Goal: Task Accomplishment & Management: Manage account settings

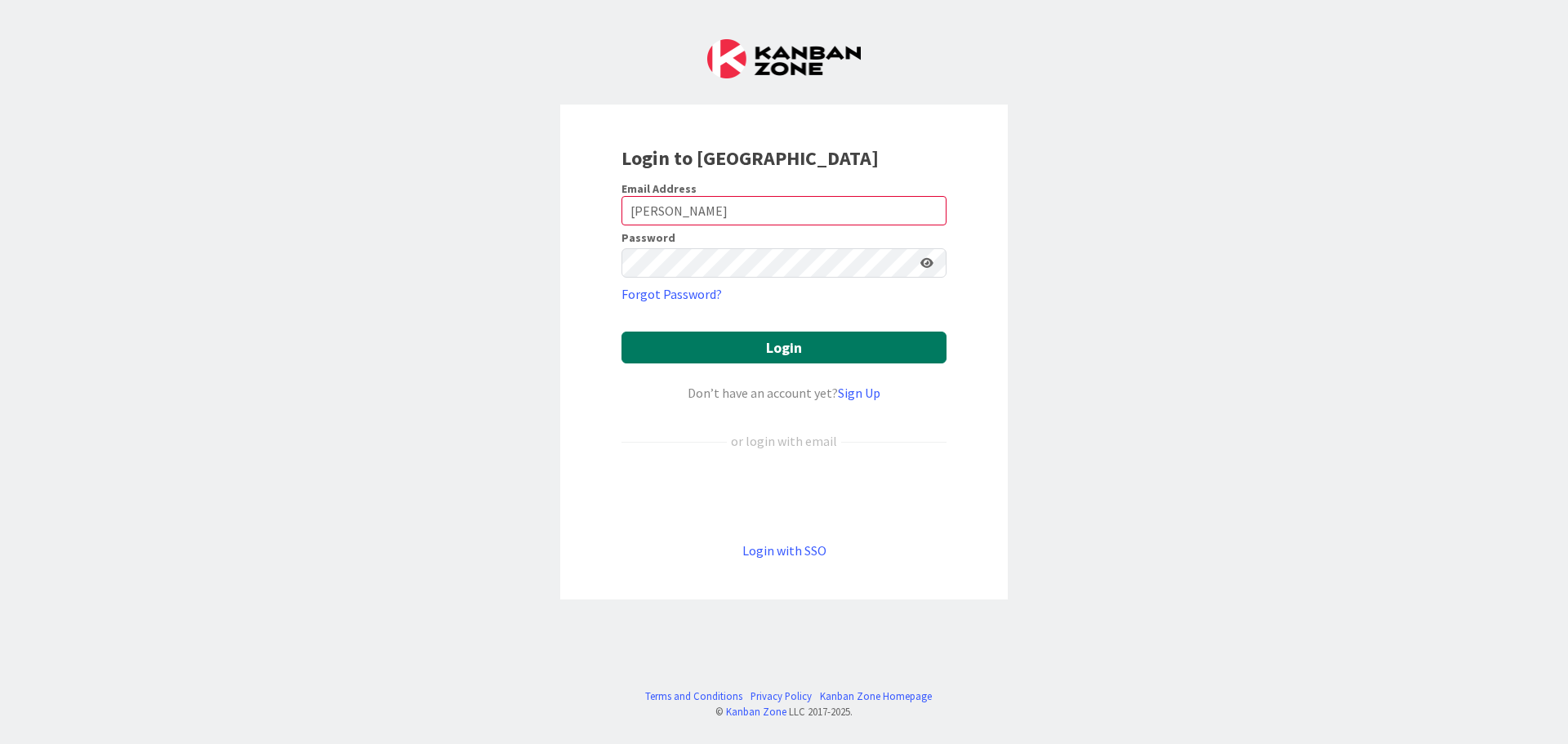
click at [691, 350] on button "Login" at bounding box center [784, 347] width 325 height 32
click at [464, 317] on div "Login to [GEOGRAPHIC_DATA] Email Address [PERSON_NAME] Password Forgot Password…" at bounding box center [784, 372] width 1568 height 744
click at [671, 213] on input "[PERSON_NAME]" at bounding box center [784, 211] width 325 height 29
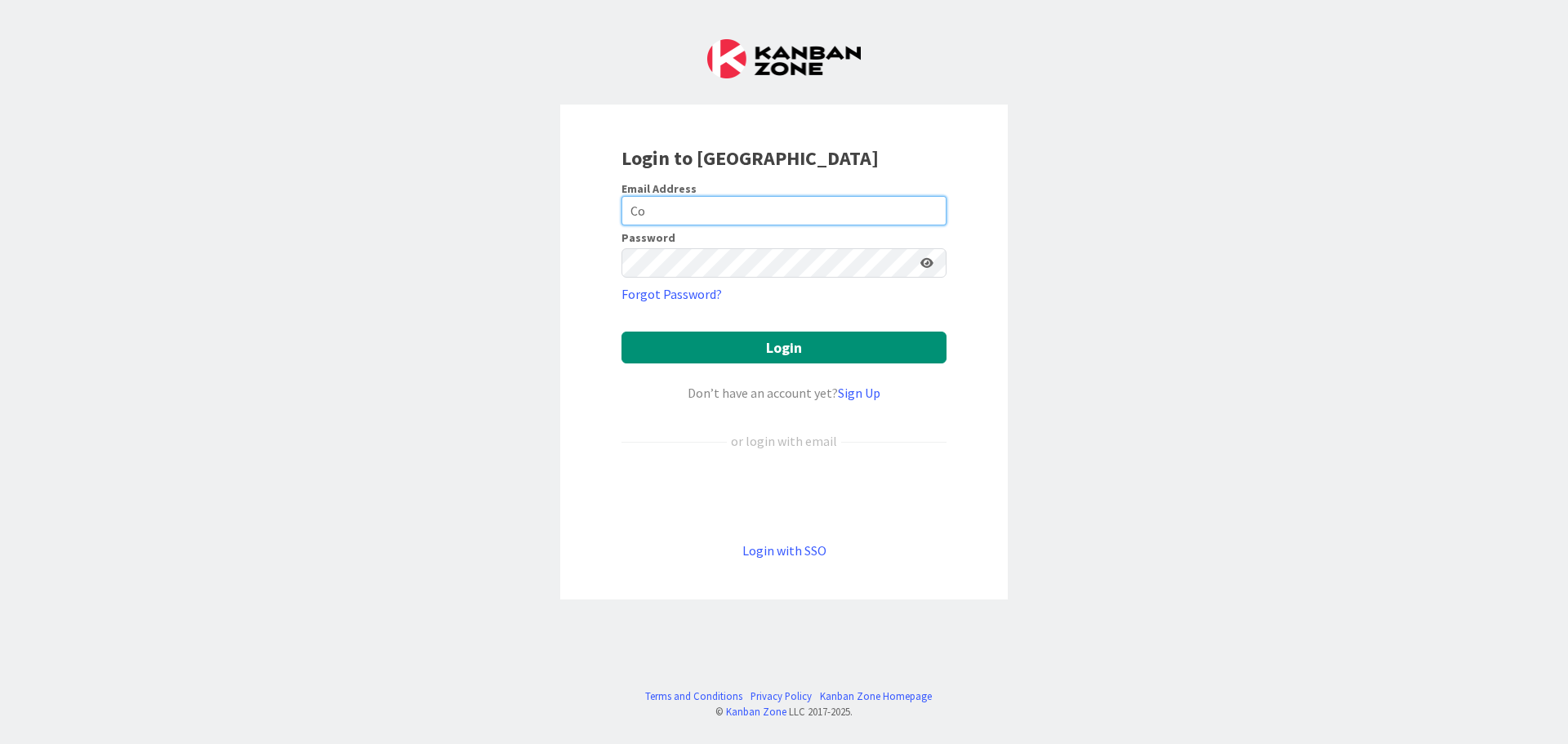
type input "C"
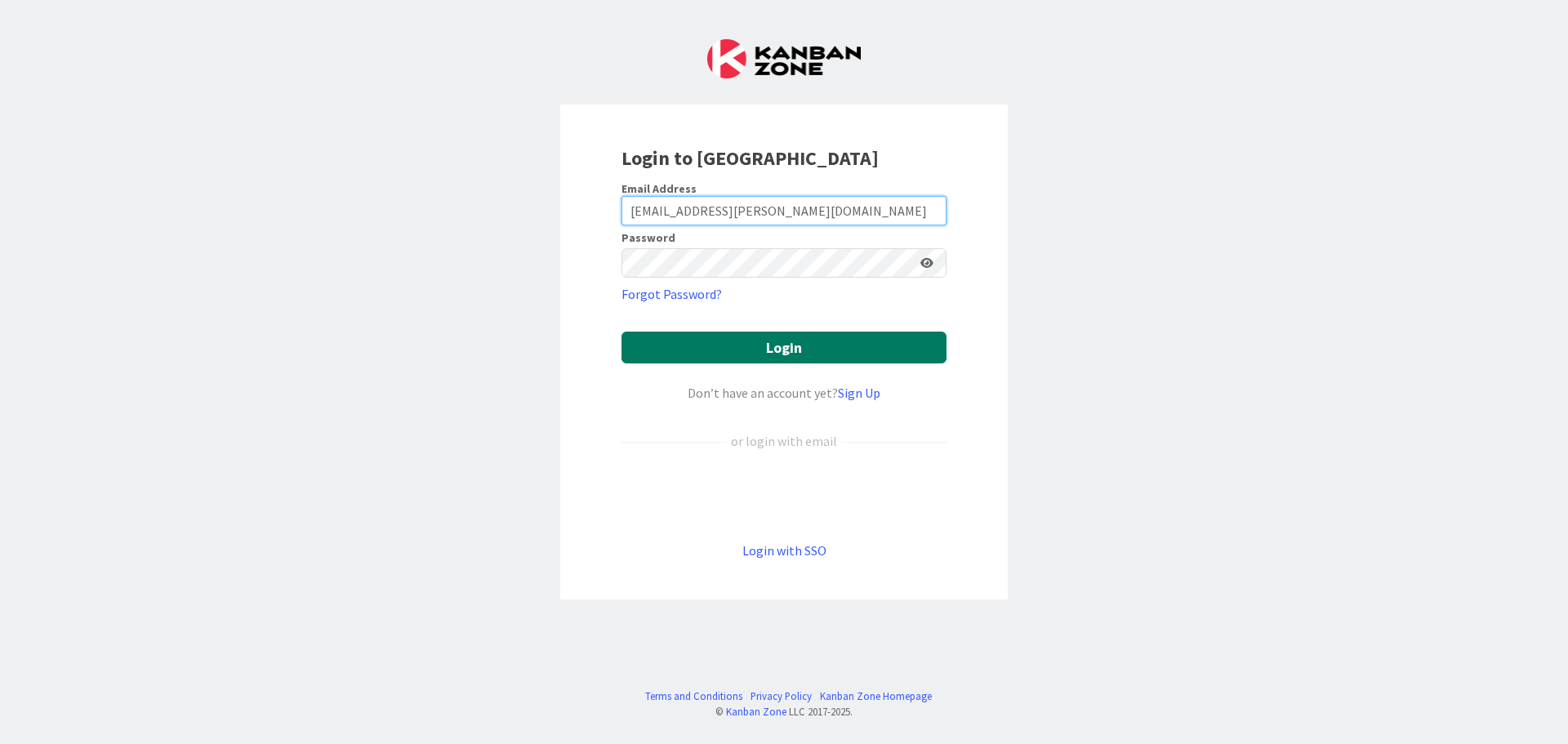
type input "[EMAIL_ADDRESS][PERSON_NAME][DOMAIN_NAME]"
click at [663, 350] on button "Login" at bounding box center [784, 347] width 325 height 32
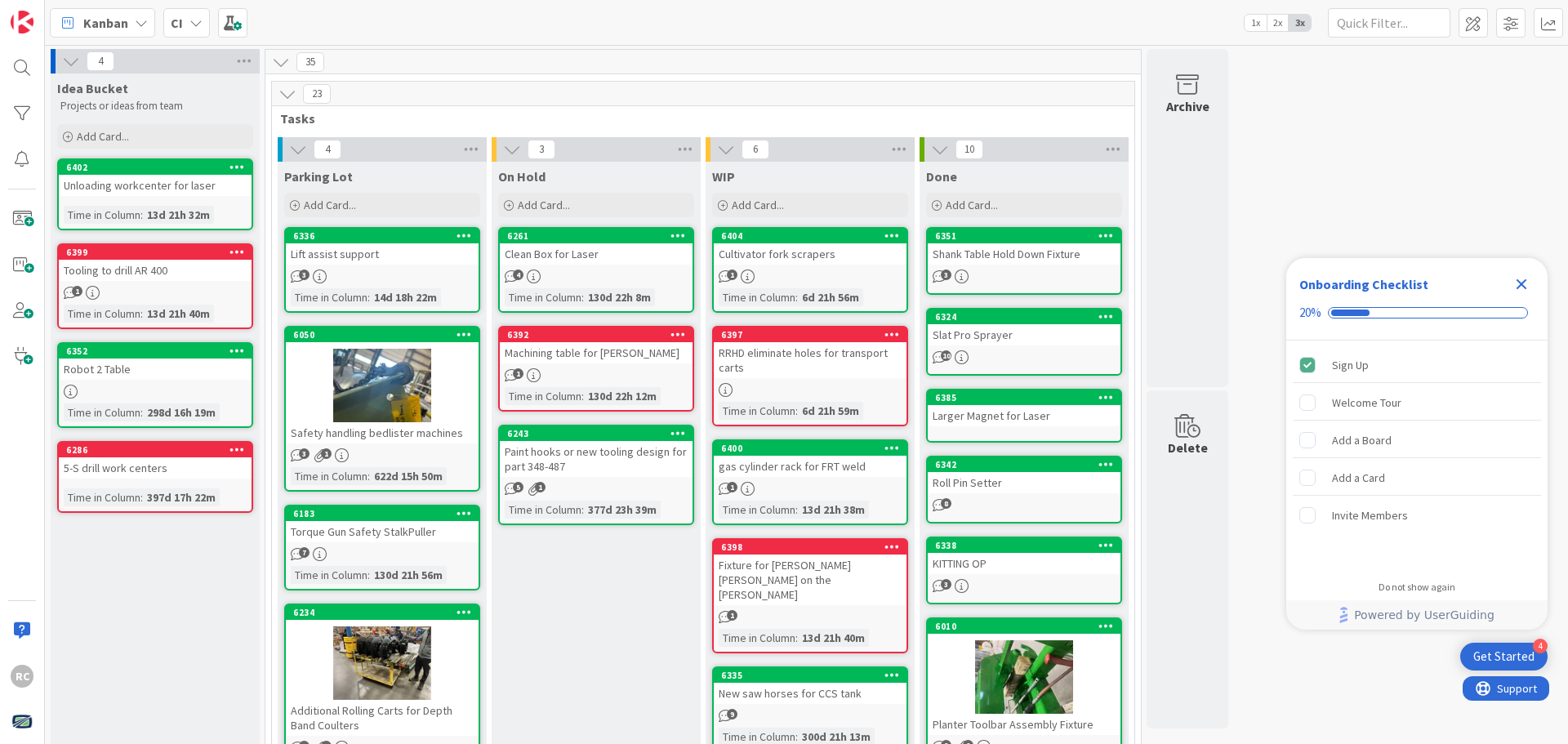
click at [196, 21] on icon at bounding box center [196, 22] width 13 height 13
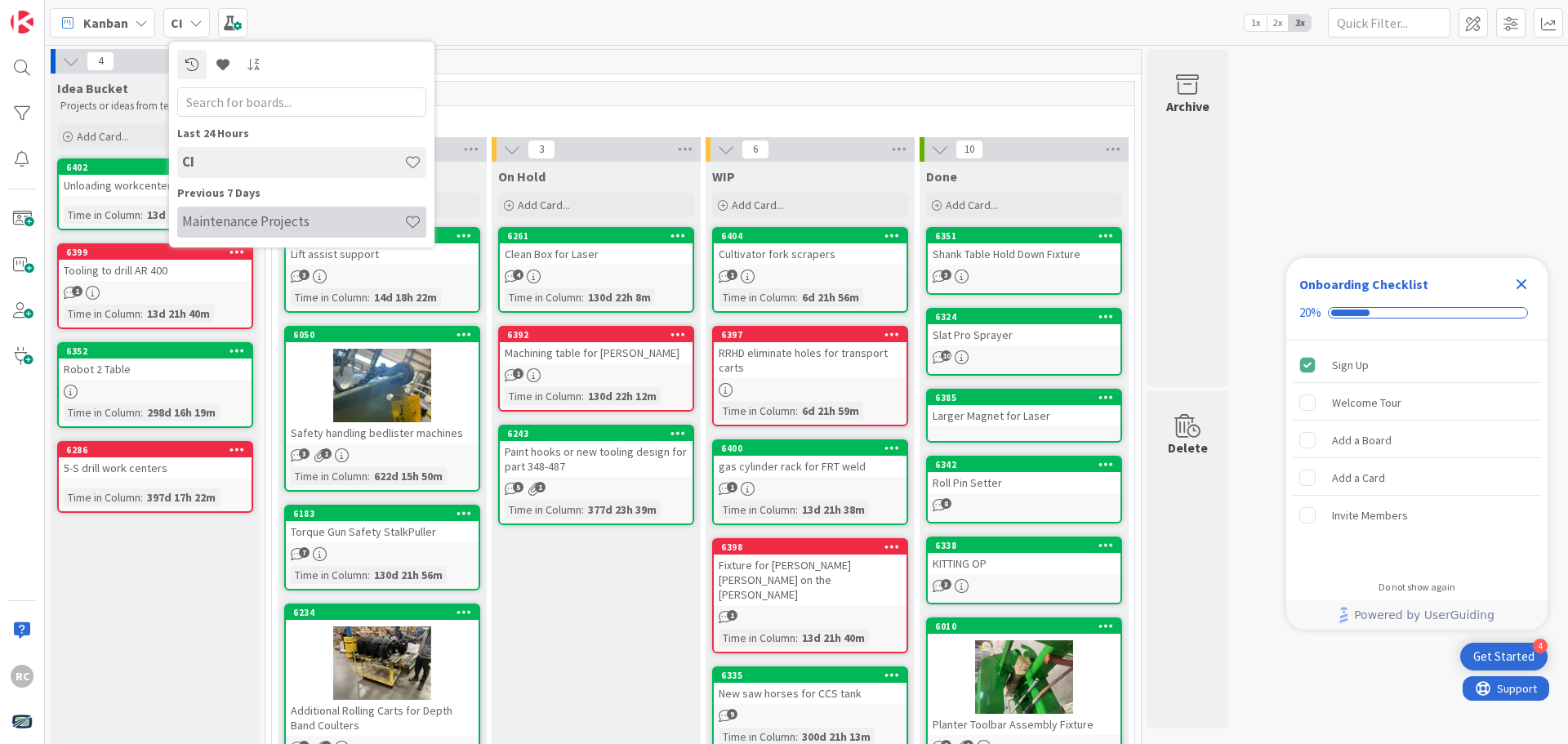
click at [210, 226] on h4 "Maintenance Projects" at bounding box center [292, 221] width 222 height 16
